Goal: Complete application form

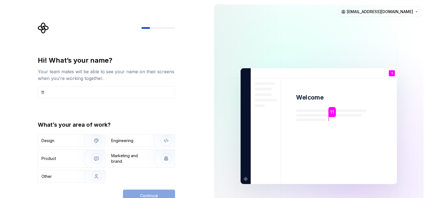
type input "1"
type input "Lexalyn"
drag, startPoint x: 193, startPoint y: 157, endPoint x: 78, endPoint y: 142, distance: 115.9
click at [78, 142] on img "button" at bounding box center [93, 141] width 36 height 38
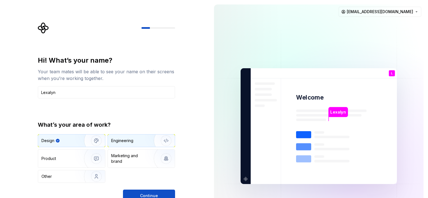
click at [144, 140] on div "Engineering" at bounding box center [133, 141] width 45 height 6
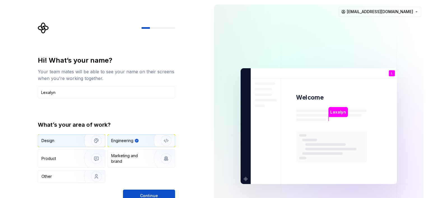
click at [75, 137] on img "button" at bounding box center [93, 141] width 36 height 38
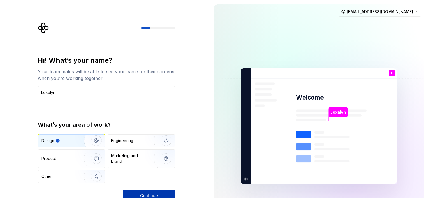
click at [147, 193] on span "Continue" at bounding box center [149, 196] width 18 height 6
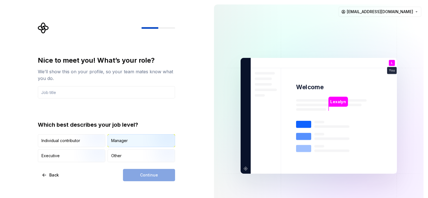
click at [126, 142] on div "Manager" at bounding box center [119, 141] width 17 height 6
click at [137, 178] on div "Continue" at bounding box center [149, 175] width 52 height 12
click at [65, 158] on div "Executive" at bounding box center [71, 156] width 67 height 12
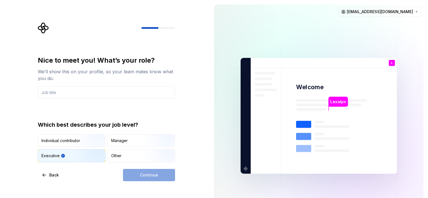
click at [144, 173] on div "Continue" at bounding box center [149, 175] width 52 height 12
click at [94, 94] on input "text" at bounding box center [106, 92] width 137 height 12
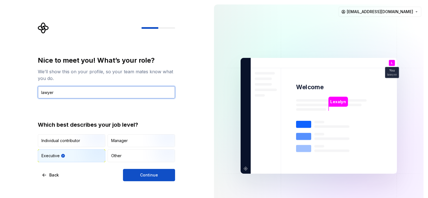
type input "lawyer"
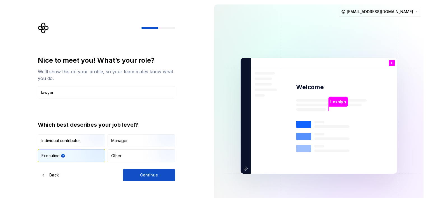
click at [151, 184] on div "Nice to meet you! What’s your role? We’ll show this on your profile, so your te…" at bounding box center [105, 116] width 210 height 232
click at [154, 172] on button "Continue" at bounding box center [149, 175] width 52 height 12
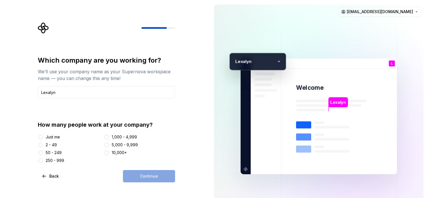
type input "Lexalyn"
click at [45, 140] on div "Just me" at bounding box center [70, 138] width 64 height 6
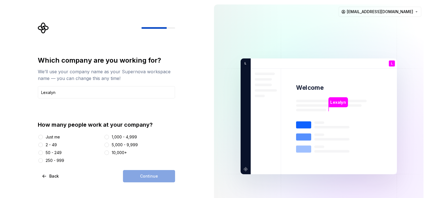
click at [38, 135] on div at bounding box center [41, 138] width 6 height 6
click at [43, 137] on div at bounding box center [41, 138] width 6 height 6
click at [40, 136] on button "Just me" at bounding box center [40, 137] width 4 height 4
click at [163, 173] on button "Continue" at bounding box center [149, 176] width 52 height 12
